Goal: Transaction & Acquisition: Purchase product/service

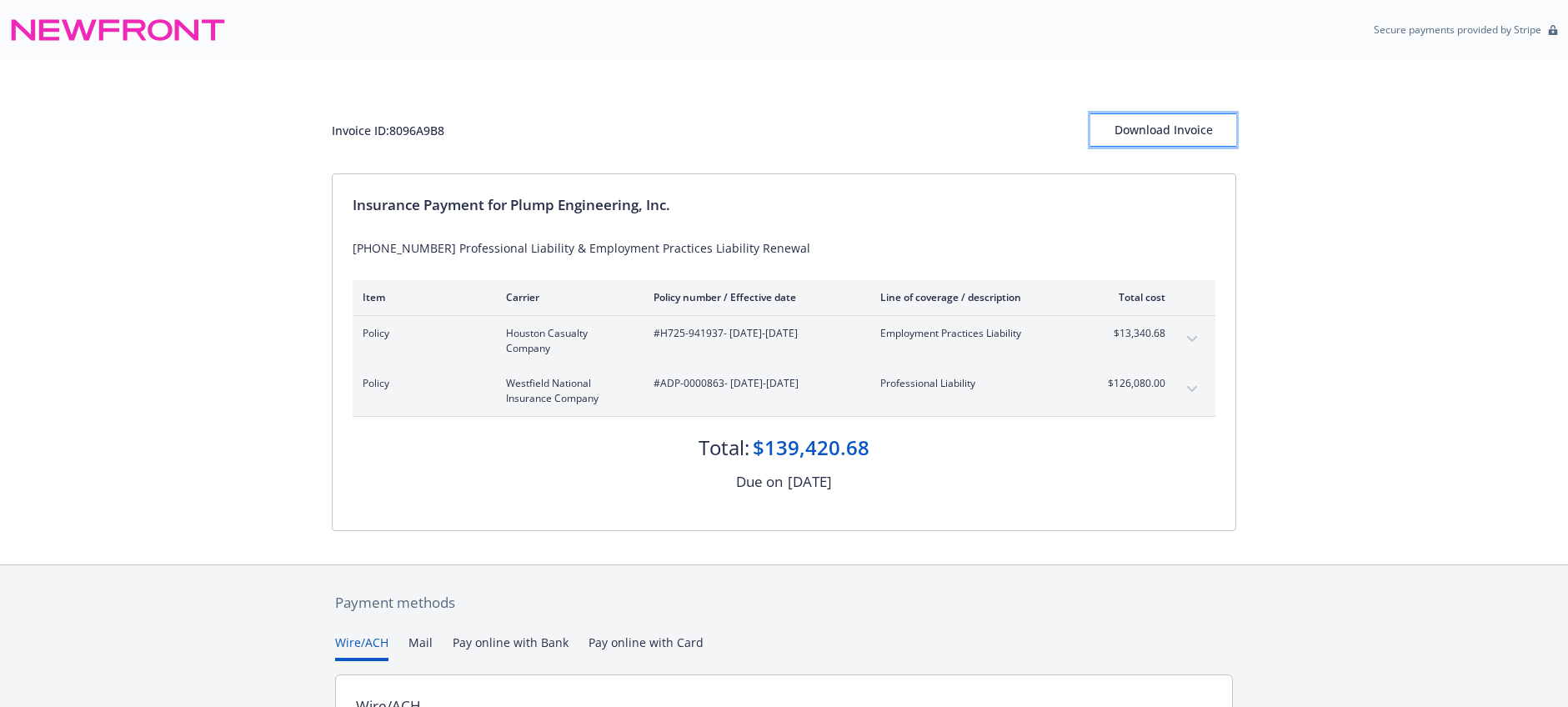
click at [1124, 123] on div "Download Invoice" at bounding box center [1162, 130] width 145 height 32
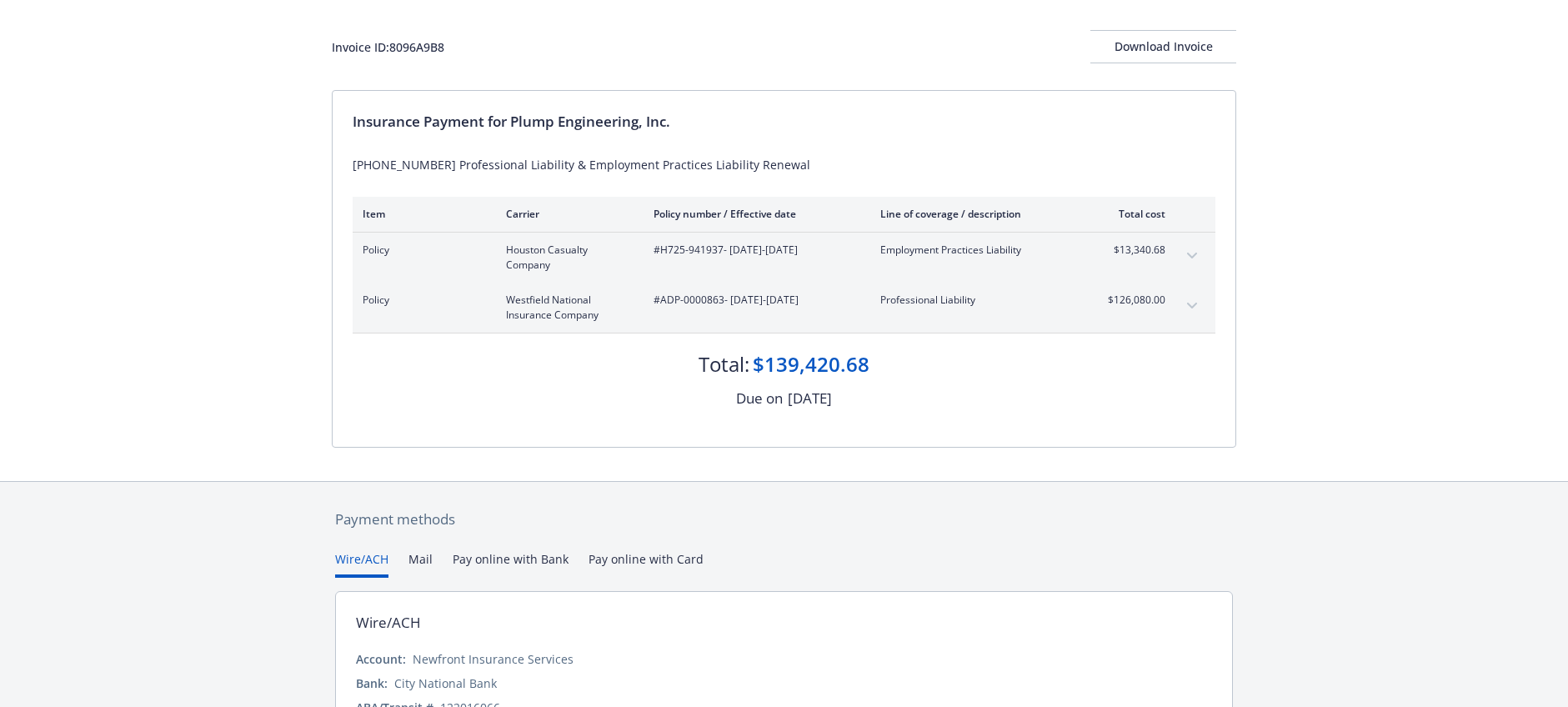
scroll to position [166, 0]
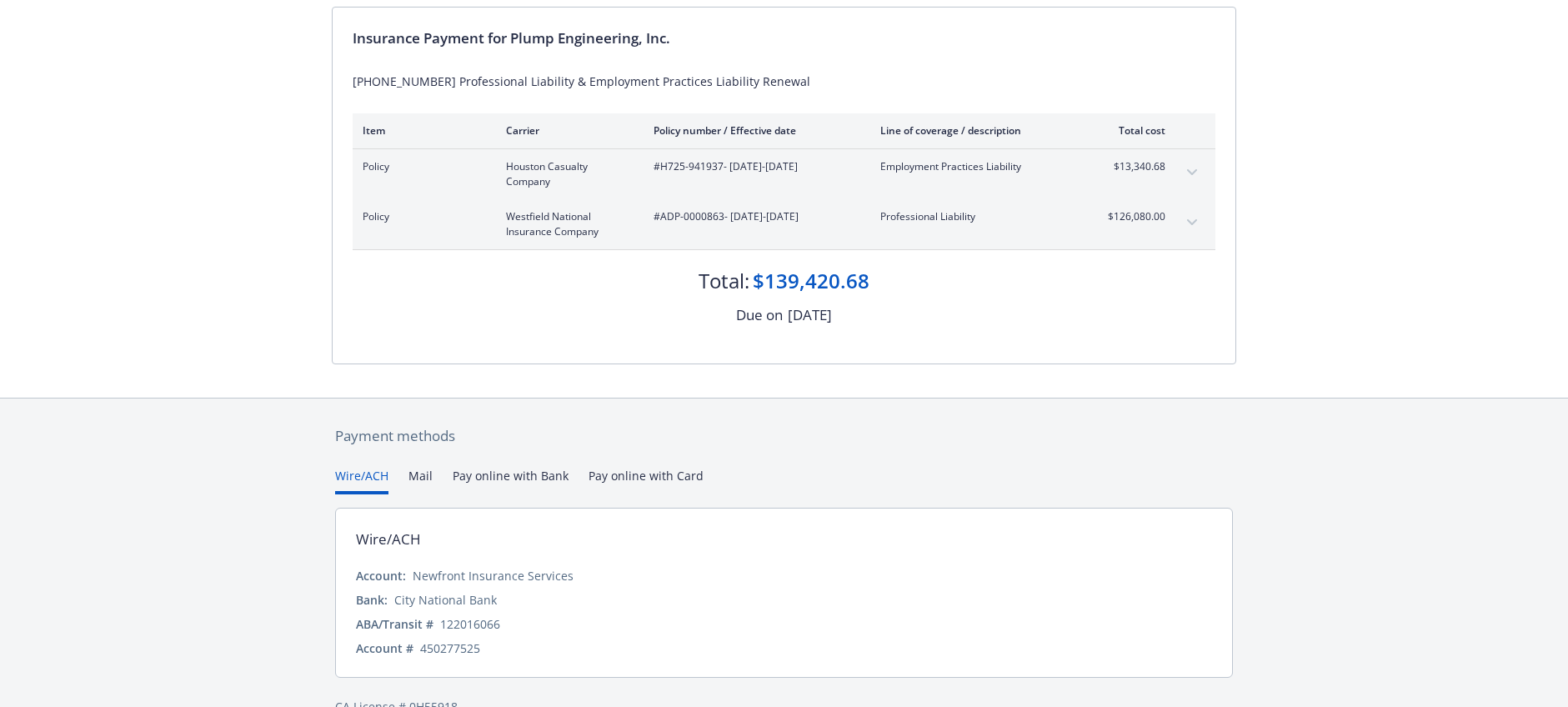
click at [512, 471] on button "Pay online with Bank" at bounding box center [511, 480] width 116 height 27
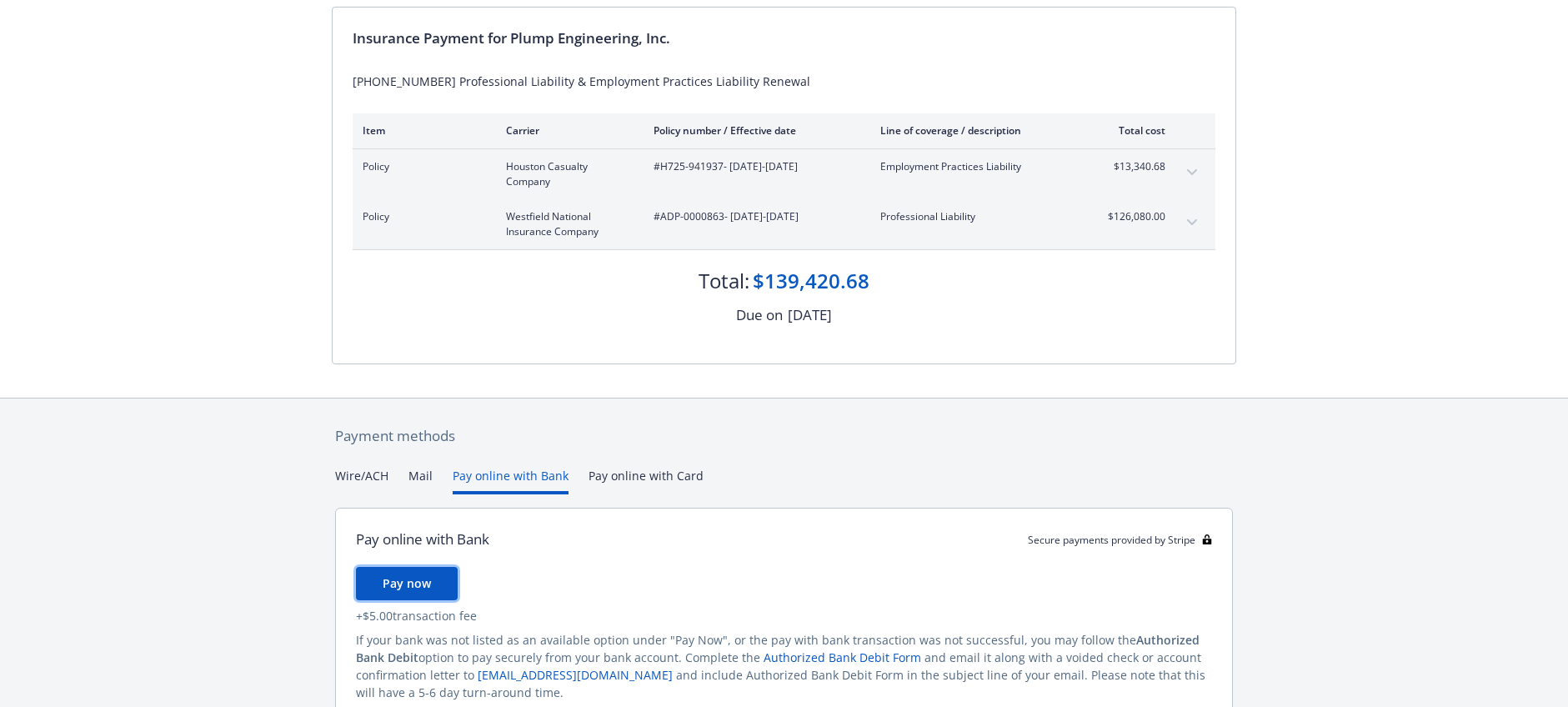
click at [403, 584] on span "Pay now" at bounding box center [406, 583] width 48 height 16
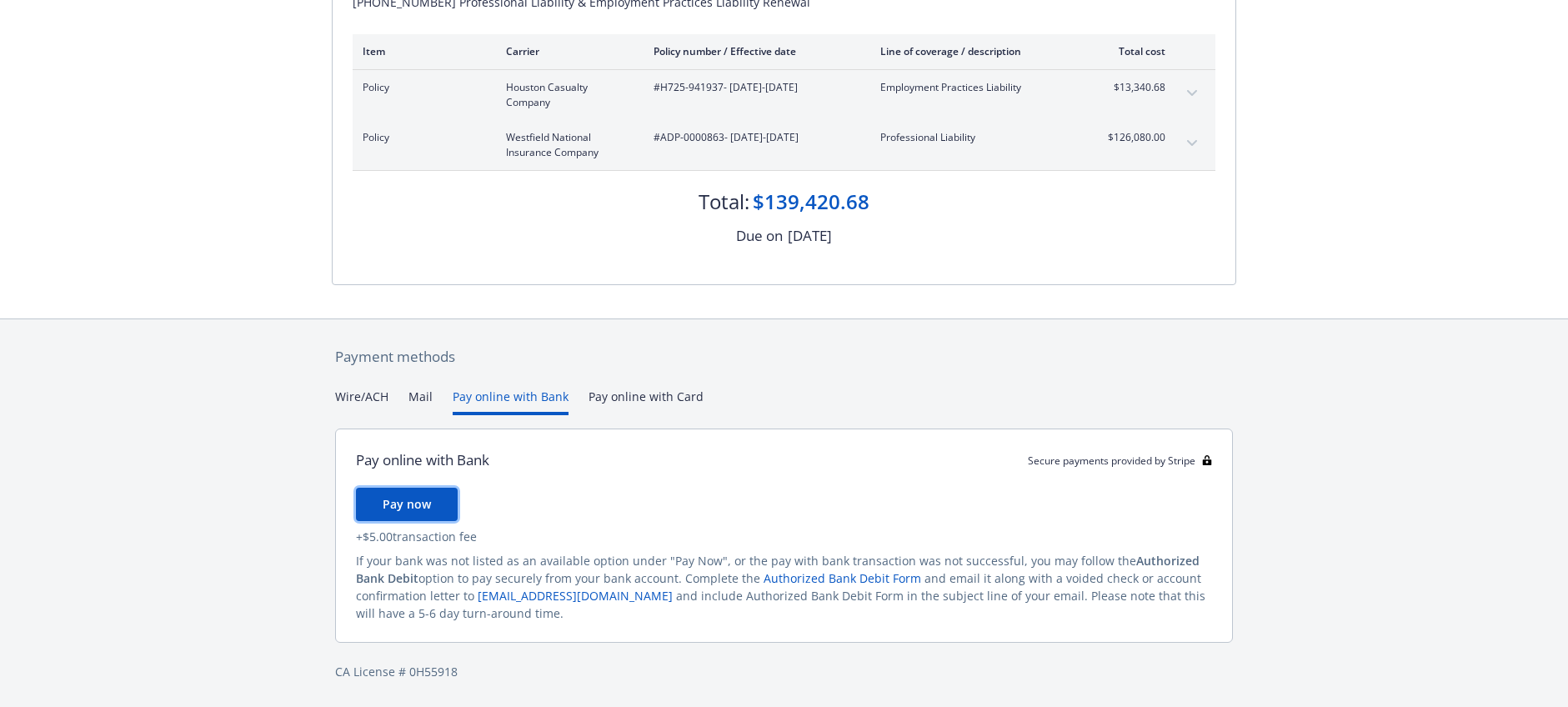
click at [444, 515] on button "Pay now" at bounding box center [406, 505] width 102 height 33
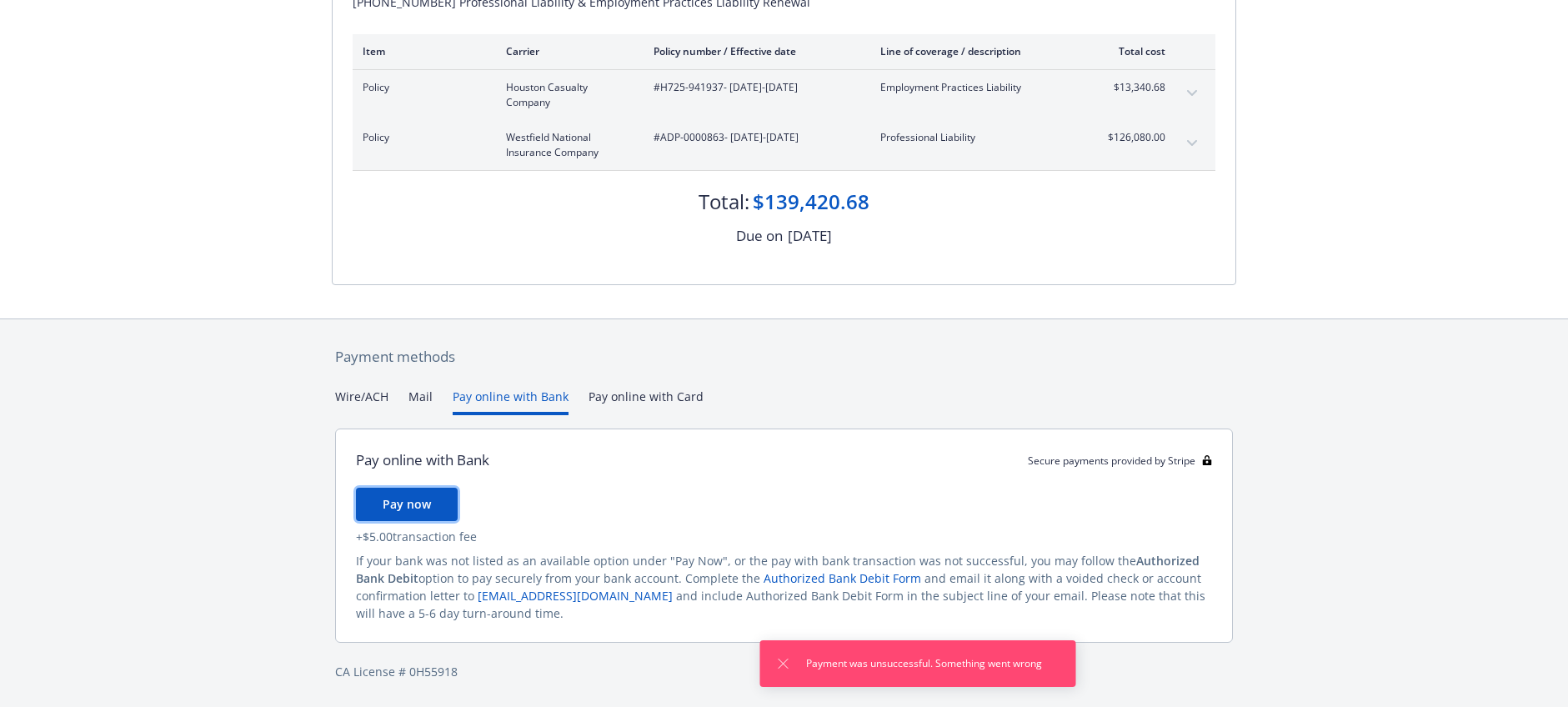
click at [409, 506] on span "Pay now" at bounding box center [406, 504] width 48 height 16
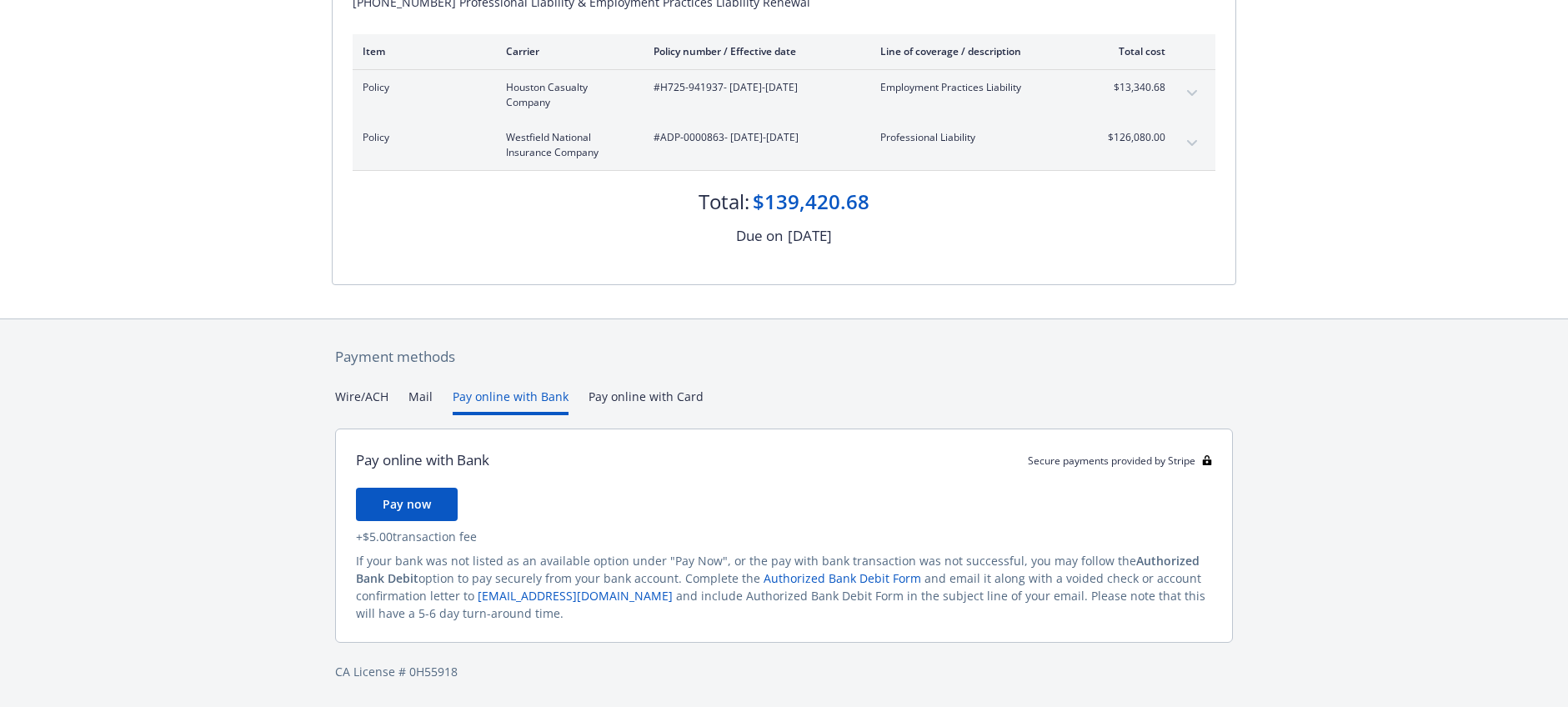
click at [511, 403] on button "Pay online with Bank" at bounding box center [511, 400] width 116 height 27
click at [396, 506] on span "Pay now" at bounding box center [406, 504] width 48 height 16
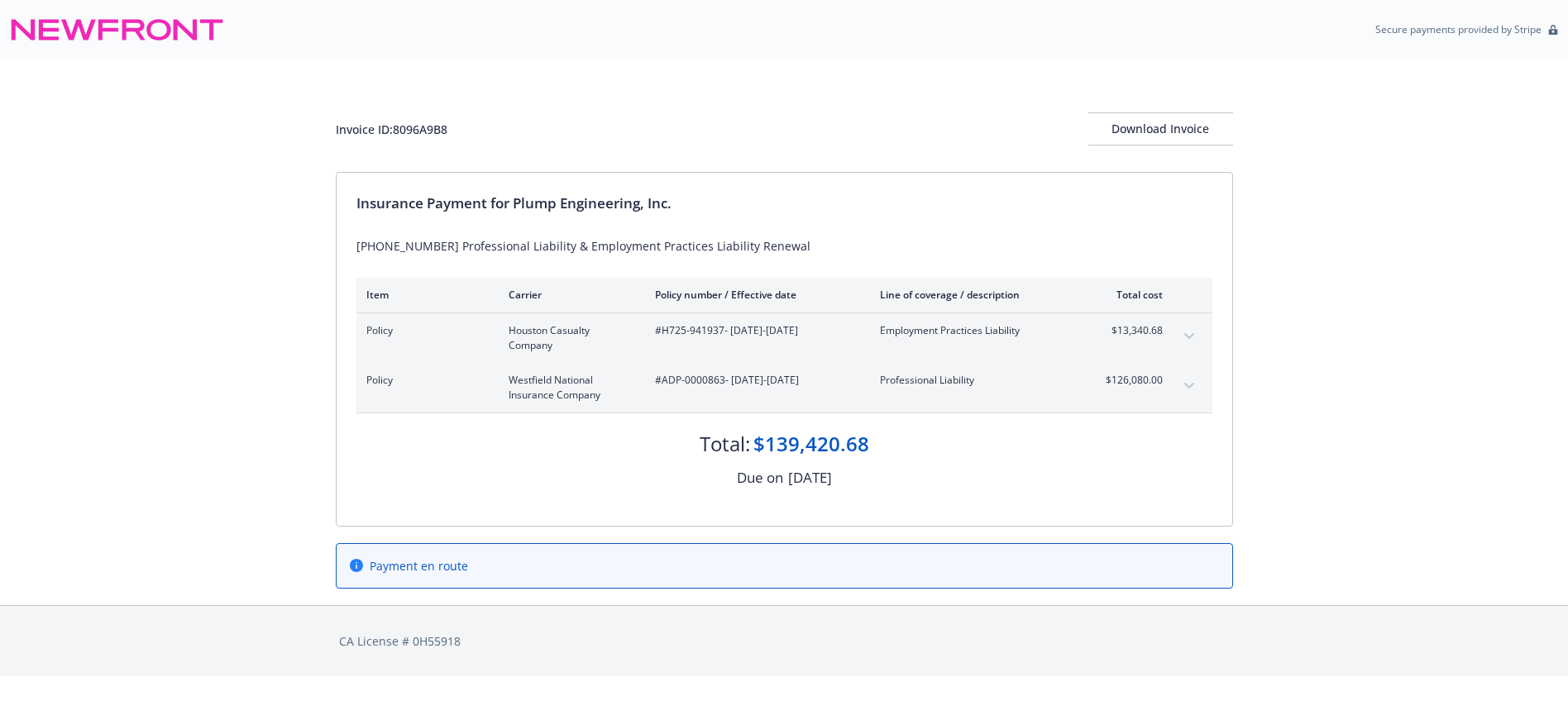
click at [349, 565] on icon at bounding box center [355, 565] width 13 height 13
click at [362, 565] on icon at bounding box center [355, 565] width 13 height 13
